Goal: Task Accomplishment & Management: Manage account settings

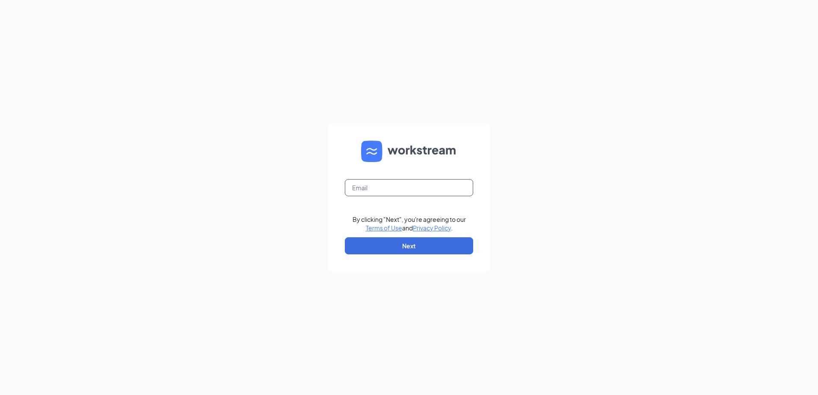
click at [406, 195] on input "text" at bounding box center [409, 187] width 128 height 17
type input "SSCMADISON1833@GMAIL.COM"
click at [374, 239] on button "Next" at bounding box center [409, 245] width 128 height 17
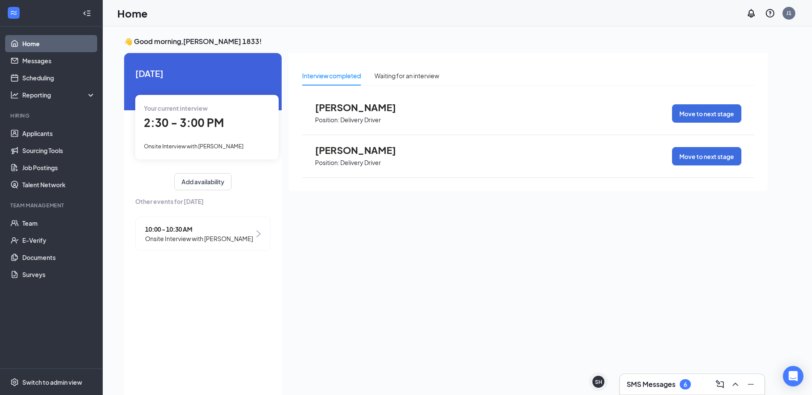
click at [204, 123] on span "2:30 - 3:00 PM" at bounding box center [184, 123] width 80 height 14
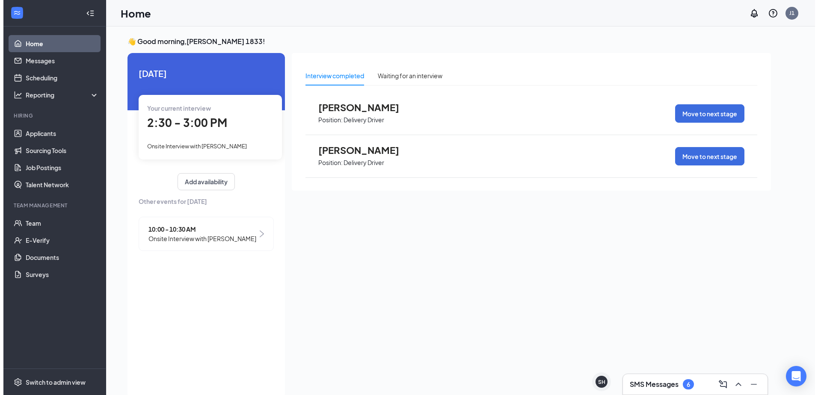
scroll to position [3, 0]
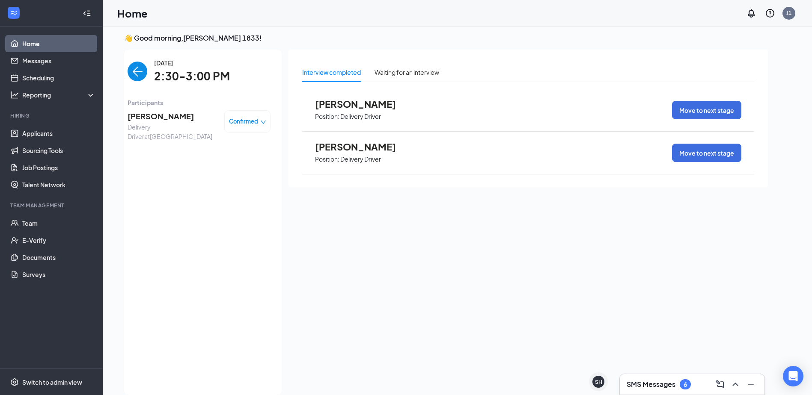
click at [162, 115] on span "[PERSON_NAME]" at bounding box center [172, 116] width 90 height 12
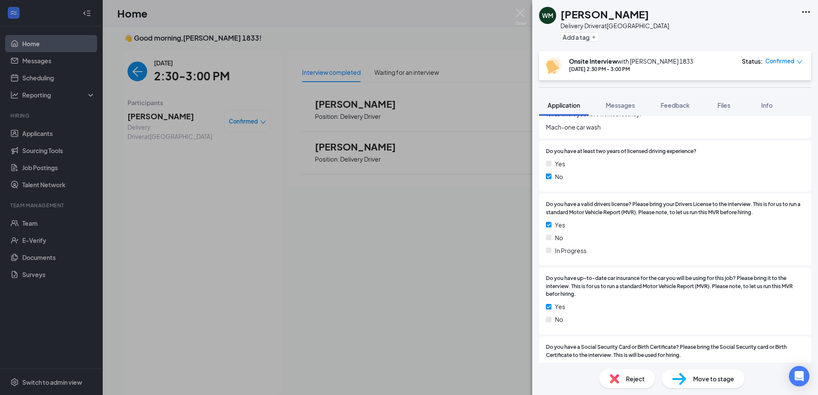
scroll to position [390, 0]
